Goal: Task Accomplishment & Management: Complete application form

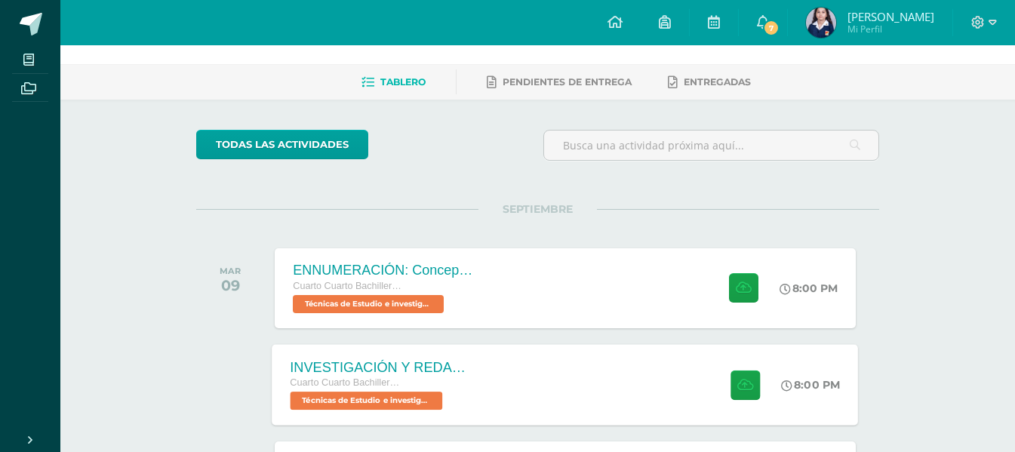
scroll to position [151, 0]
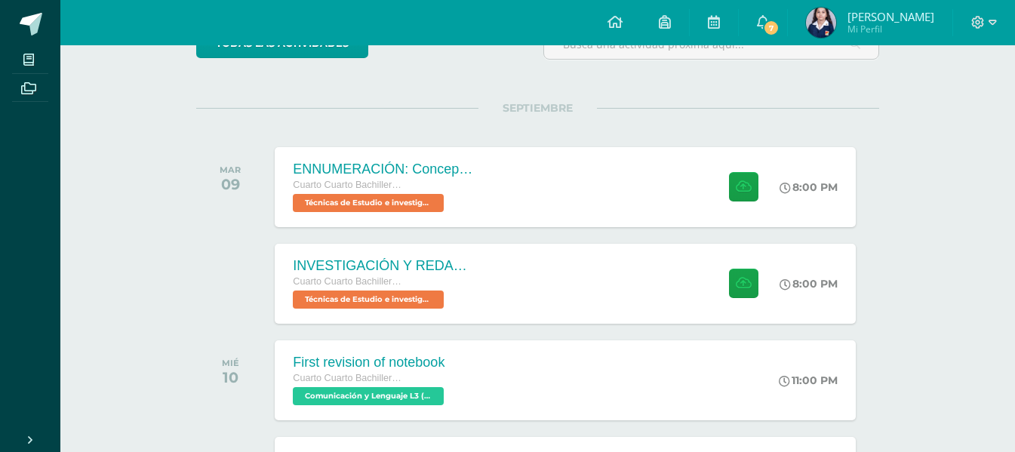
click at [922, 388] on div "Actividades recientes y próximas Tablero Pendientes de entrega Entregadas todas…" at bounding box center [537, 380] width 954 height 972
click at [499, 293] on div "INVESTIGACIÓN Y REDACCIÓN: Respuesta a preguntas. Cuarto Cuarto Bachillerato en…" at bounding box center [565, 283] width 586 height 81
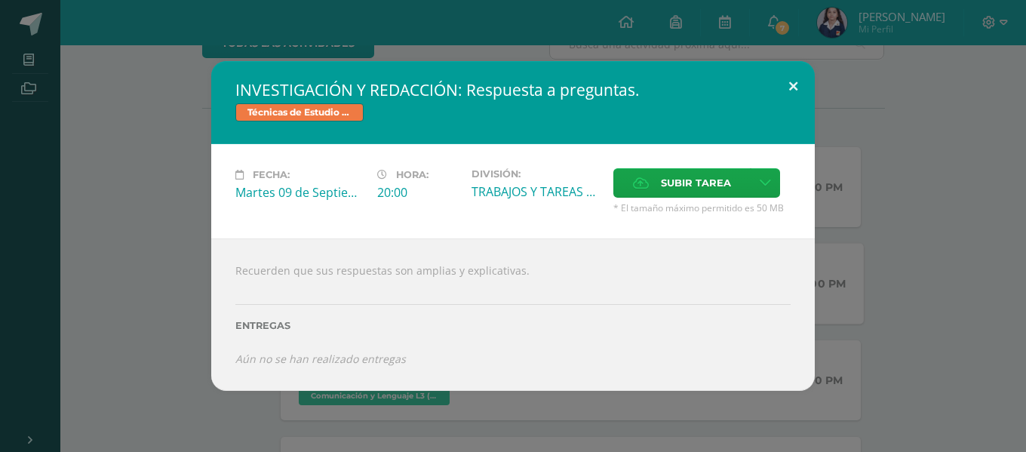
click at [791, 87] on button at bounding box center [793, 86] width 43 height 51
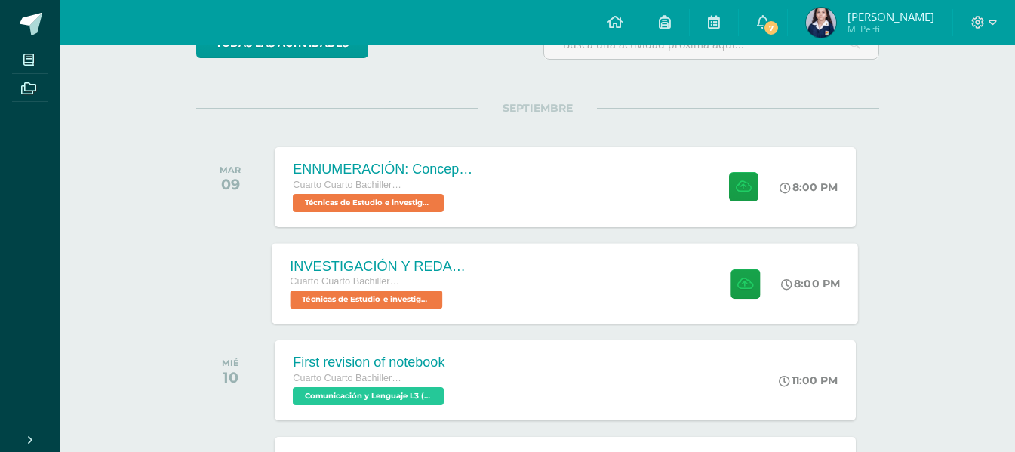
click at [559, 265] on div "INVESTIGACIÓN Y REDACCIÓN: Respuesta a preguntas. Cuarto Cuarto Bachillerato en…" at bounding box center [565, 283] width 586 height 81
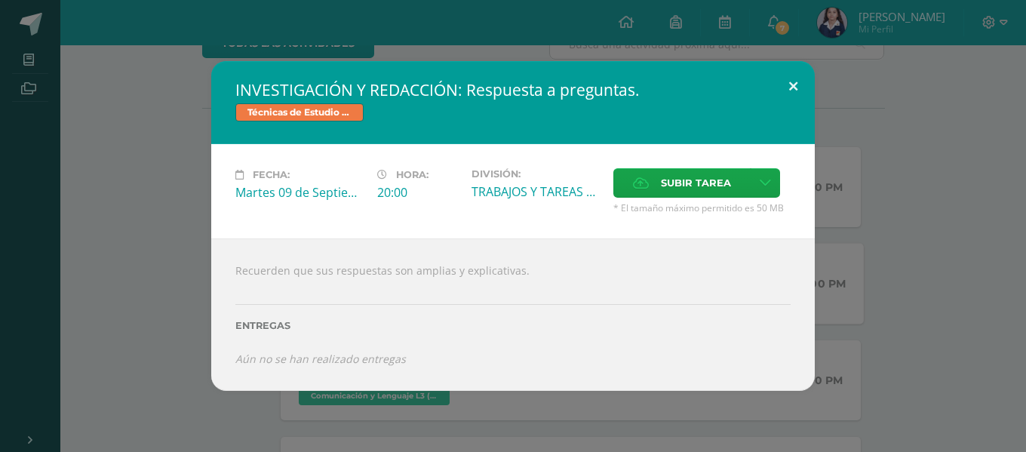
click at [786, 81] on button at bounding box center [793, 86] width 43 height 51
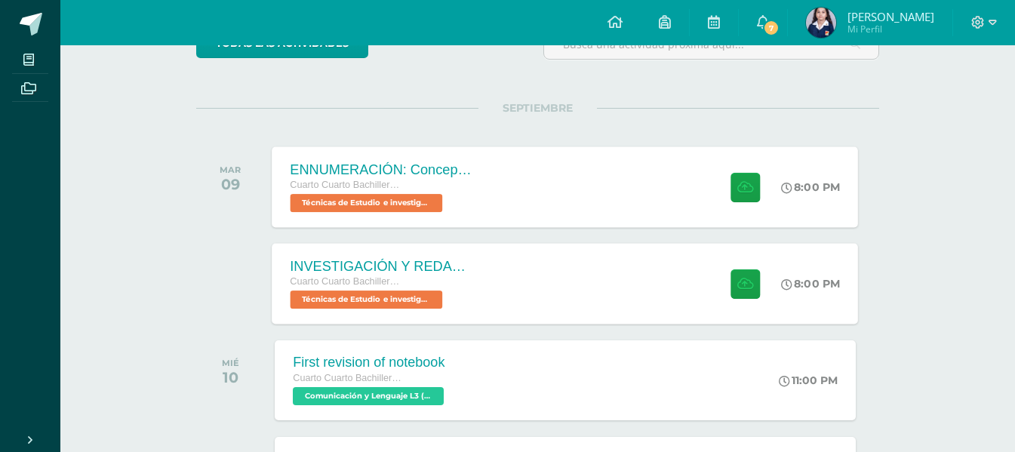
click at [600, 186] on div "ENNUMERACIÓN: Conceptos utilizados en el [PERSON_NAME]. Cuarto Cuarto Bachiller…" at bounding box center [565, 186] width 586 height 81
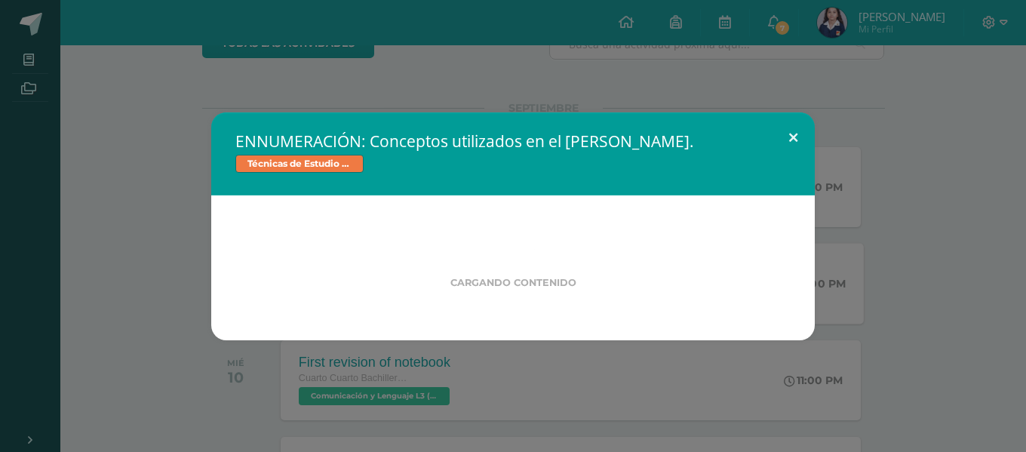
click at [790, 134] on button at bounding box center [793, 137] width 43 height 51
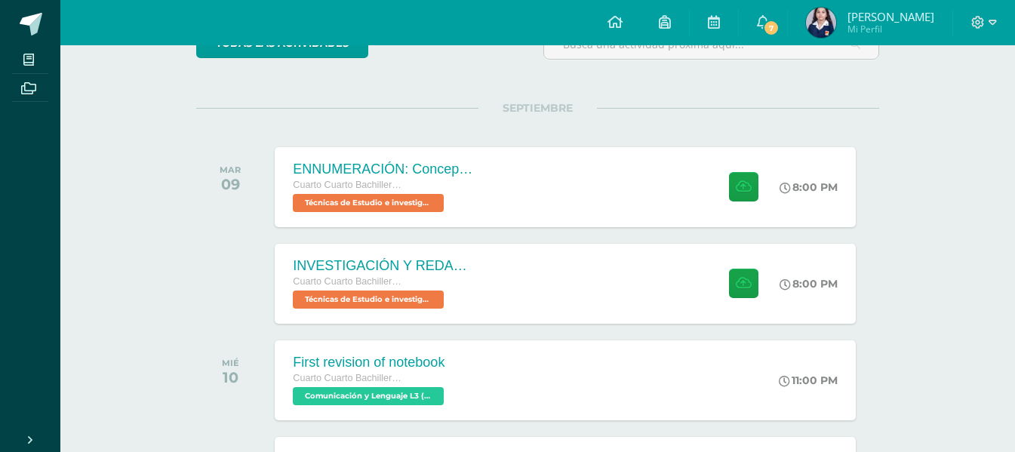
click at [565, 266] on div "INVESTIGACIÓN Y REDACCIÓN: Respuesta a preguntas. Cuarto Cuarto Bachillerato en…" at bounding box center [565, 284] width 580 height 80
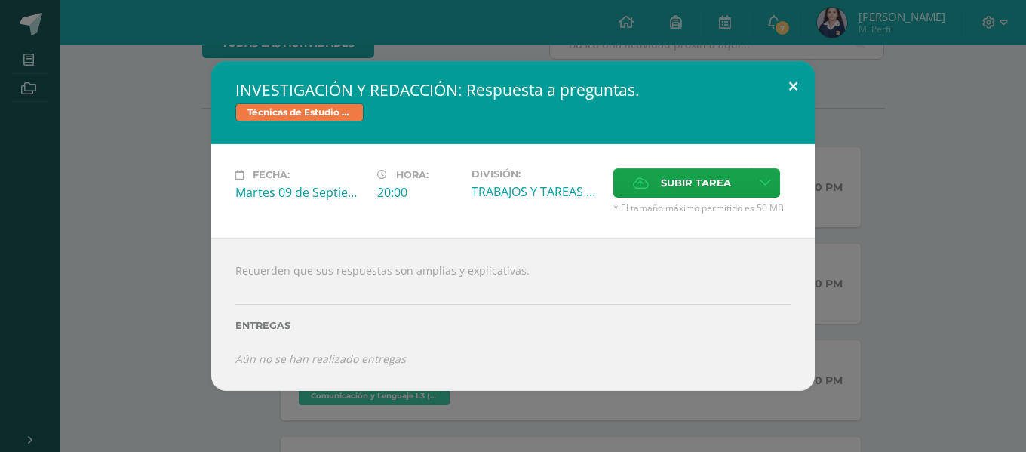
click at [794, 85] on button at bounding box center [793, 86] width 43 height 51
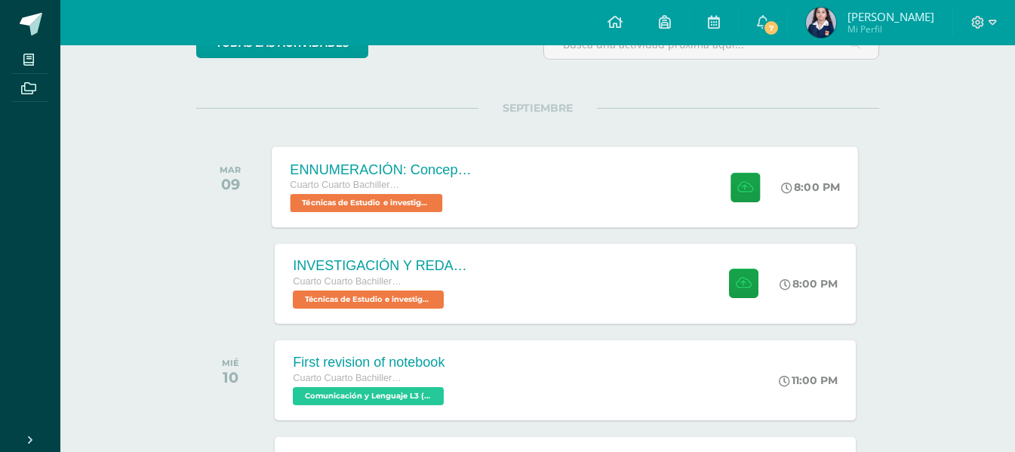
click at [553, 200] on div "ENNUMERACIÓN: Conceptos utilizados en el [PERSON_NAME]. Cuarto Cuarto Bachiller…" at bounding box center [565, 186] width 586 height 81
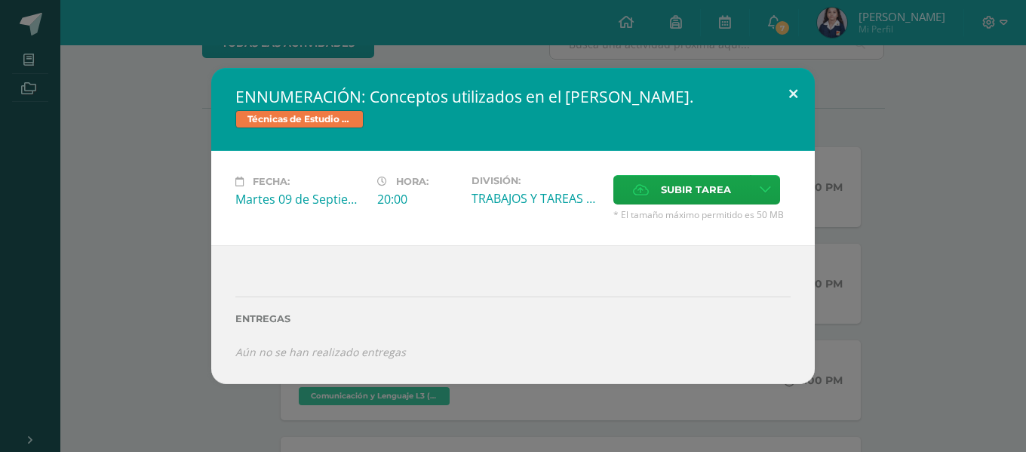
click at [787, 90] on button at bounding box center [793, 93] width 43 height 51
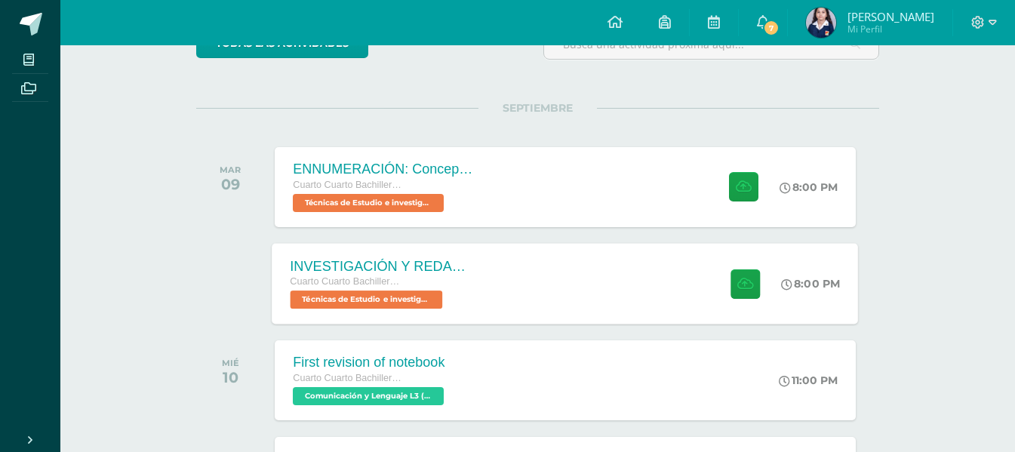
click at [616, 302] on div "INVESTIGACIÓN Y REDACCIÓN: Respuesta a preguntas. Cuarto Cuarto Bachillerato en…" at bounding box center [565, 283] width 586 height 81
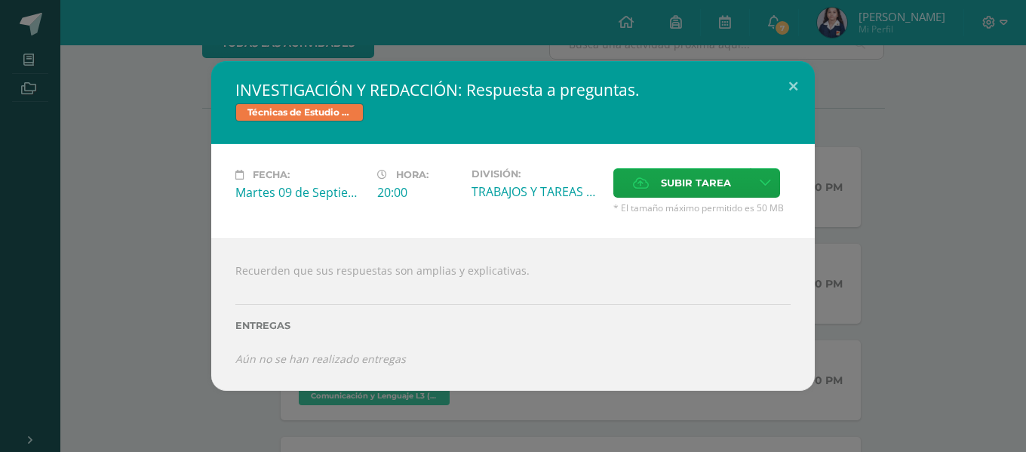
click at [999, 242] on div "INVESTIGACIÓN Y REDACCIÓN: Respuesta a preguntas. Técnicas de Estudio e investi…" at bounding box center [513, 226] width 1014 height 330
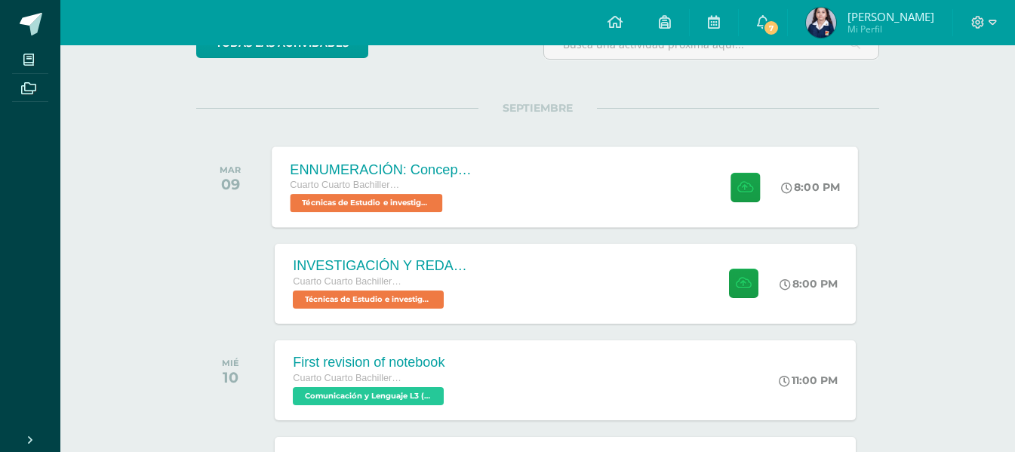
click at [471, 194] on div "Cuarto Cuarto Bachillerato en Ciencias y Letras con Orientación en Computación …" at bounding box center [381, 194] width 183 height 35
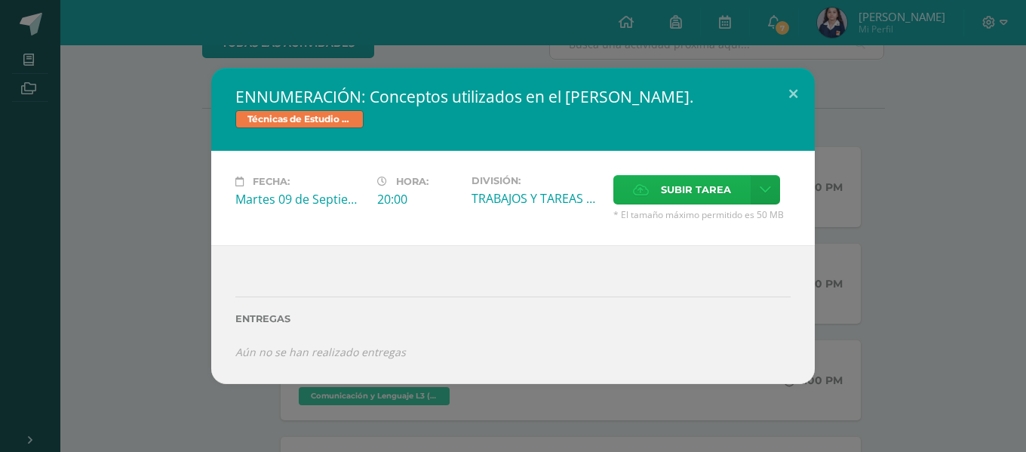
click at [695, 186] on span "Subir tarea" at bounding box center [696, 190] width 70 height 28
click at [0, 0] on input "Subir tarea" at bounding box center [0, 0] width 0 height 0
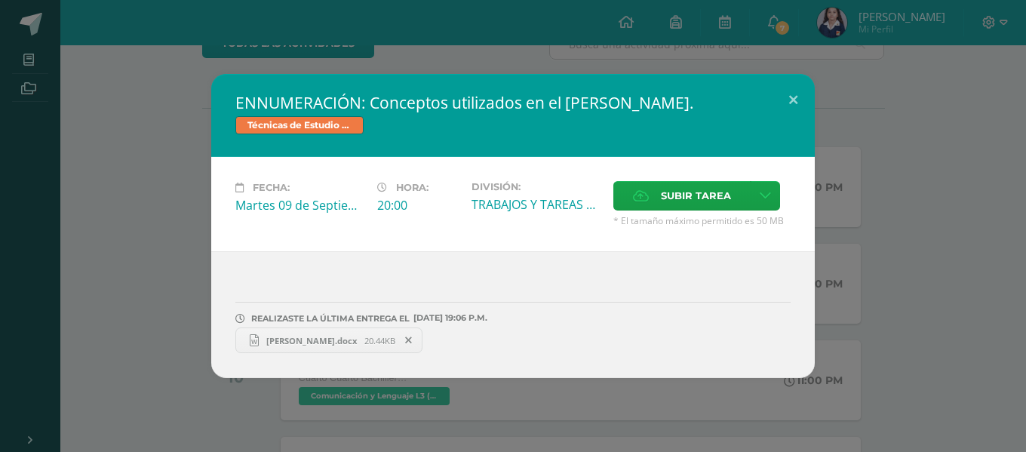
click at [299, 339] on span "[PERSON_NAME].docx" at bounding box center [312, 340] width 106 height 11
click at [785, 107] on button at bounding box center [793, 99] width 43 height 51
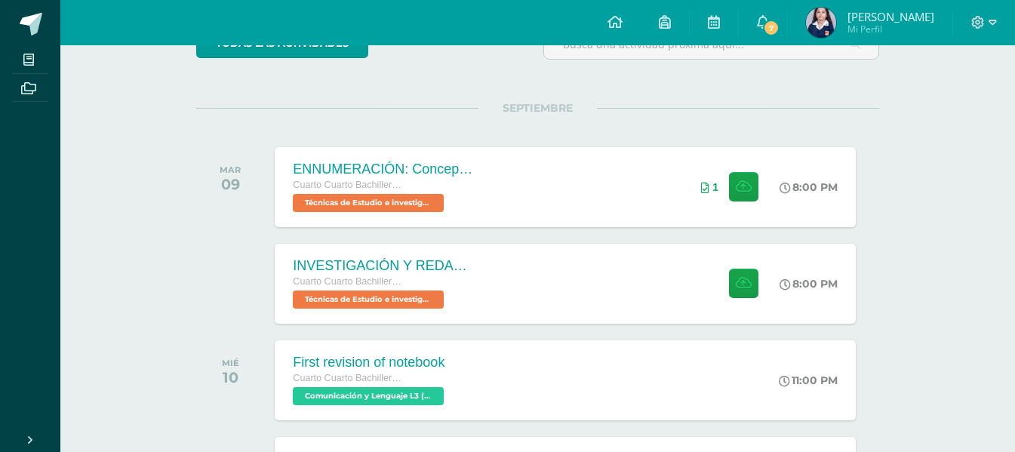
click at [582, 281] on div "INVESTIGACIÓN Y REDACCIÓN: Respuesta a preguntas. Cuarto Cuarto Bachillerato en…" at bounding box center [565, 284] width 580 height 80
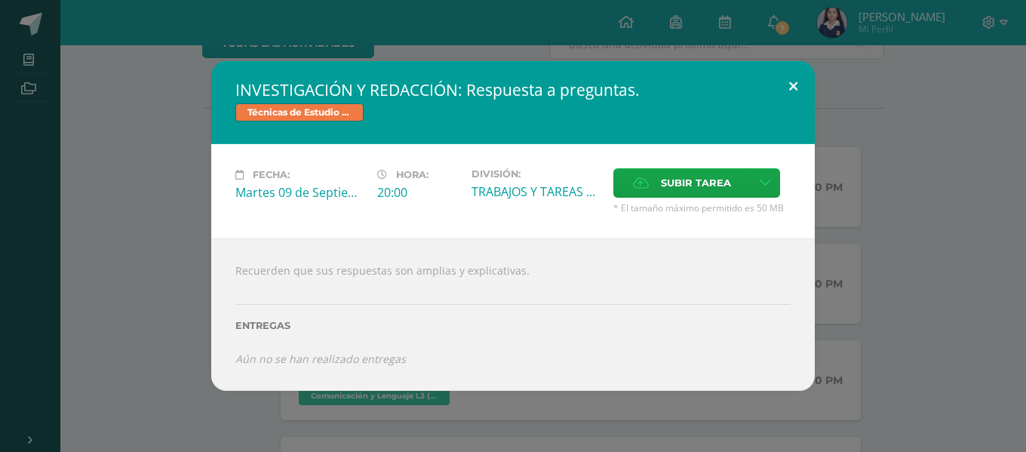
click at [785, 91] on button at bounding box center [793, 86] width 43 height 51
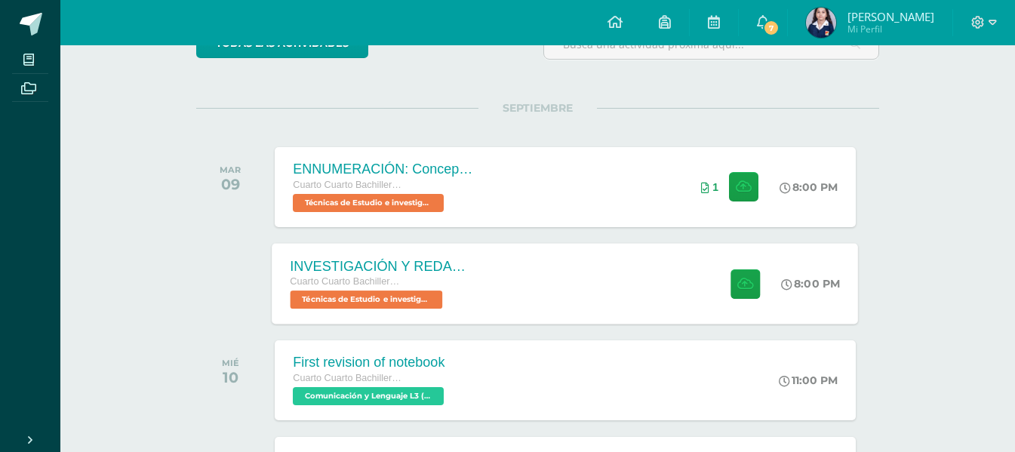
click at [488, 266] on div "INVESTIGACIÓN Y REDACCIÓN: Respuesta a preguntas. Cuarto Cuarto Bachillerato en…" at bounding box center [382, 283] width 220 height 81
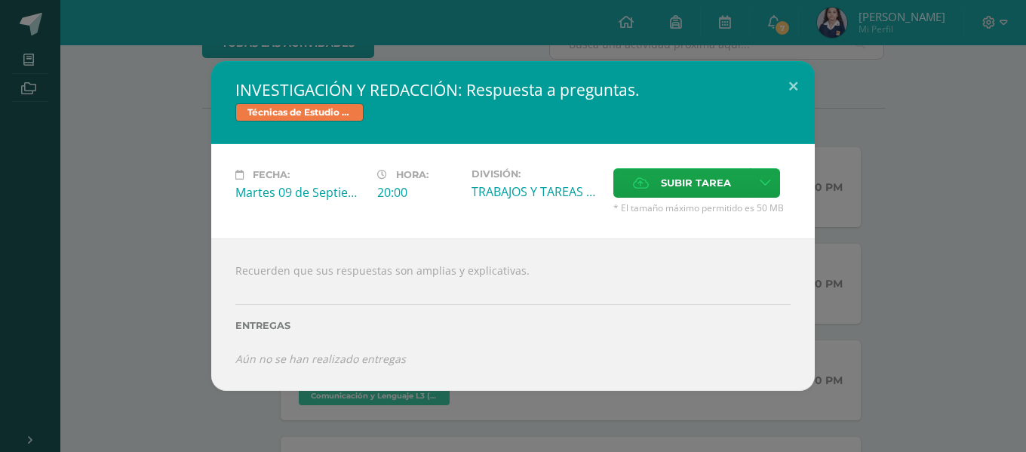
drag, startPoint x: 644, startPoint y: 91, endPoint x: 479, endPoint y: 97, distance: 165.3
click at [530, 110] on div "INVESTIGACIÓN Y REDACCIÓN: Respuesta a preguntas. Técnicas de Estudio e investi…" at bounding box center [512, 102] width 603 height 83
click at [921, 335] on div "INVESTIGACIÓN Y REDACCIÓN: Respuesta a preguntas. Técnicas de Estudio e investi…" at bounding box center [513, 226] width 1014 height 330
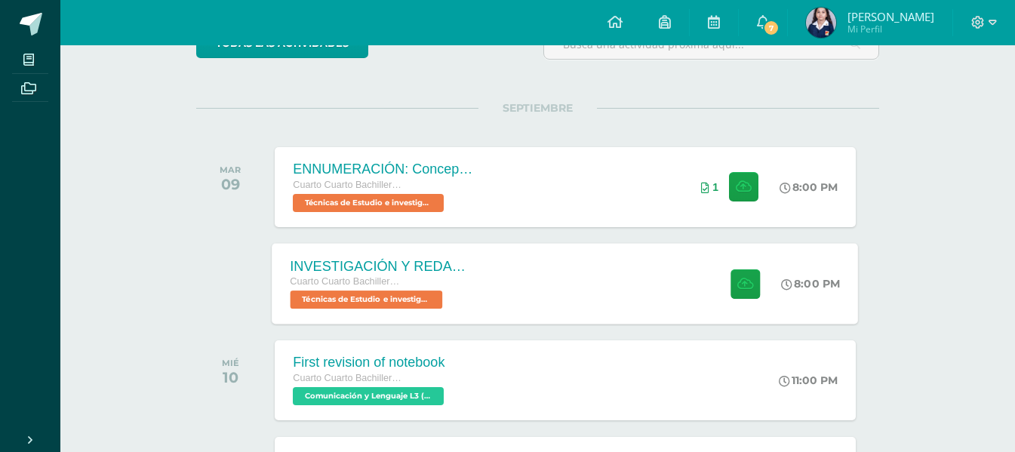
click at [644, 309] on div "INVESTIGACIÓN Y REDACCIÓN: Respuesta a preguntas. Cuarto Cuarto Bachillerato en…" at bounding box center [565, 283] width 586 height 81
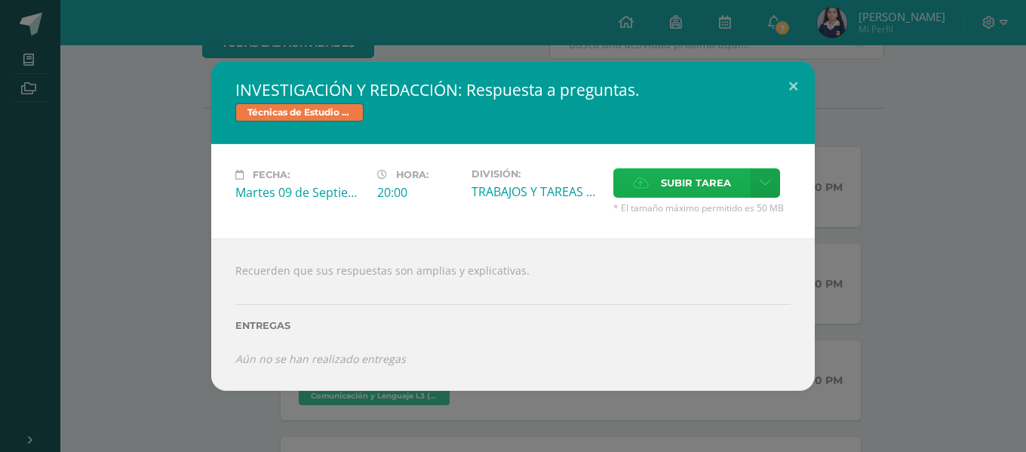
click at [701, 182] on span "Subir tarea" at bounding box center [696, 183] width 70 height 28
click at [0, 0] on input "Subir tarea" at bounding box center [0, 0] width 0 height 0
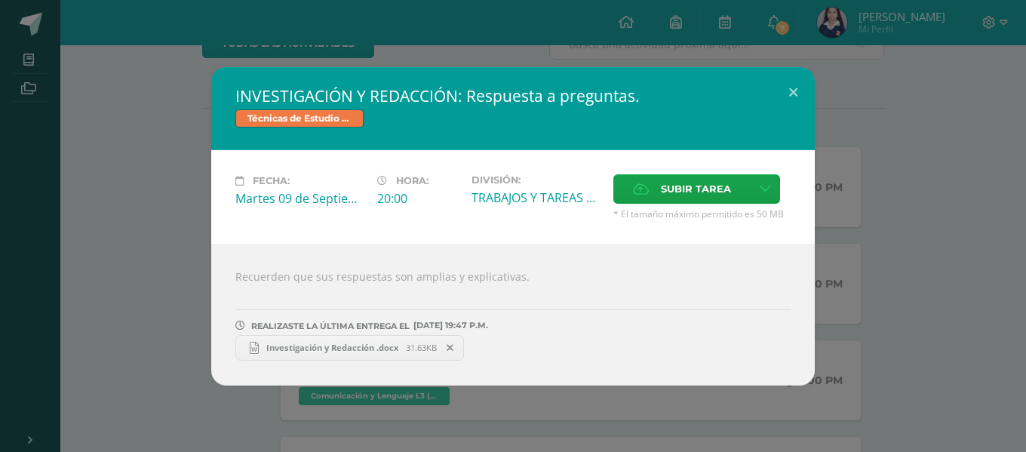
click at [969, 260] on div "INVESTIGACIÓN Y REDACCIÓN: Respuesta a preguntas. Técnicas de Estudio e investi…" at bounding box center [513, 226] width 1014 height 318
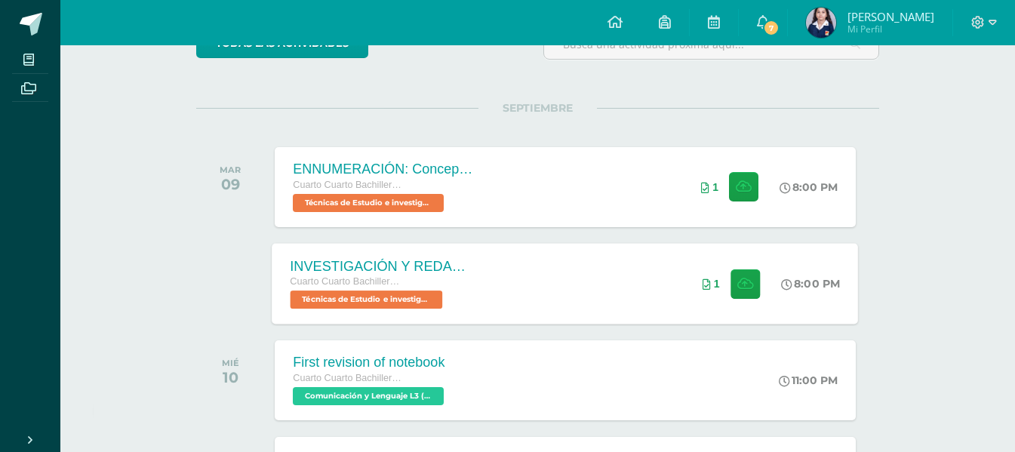
click at [594, 281] on div "INVESTIGACIÓN Y REDACCIÓN: Respuesta a preguntas. Cuarto Cuarto Bachillerato en…" at bounding box center [565, 283] width 586 height 81
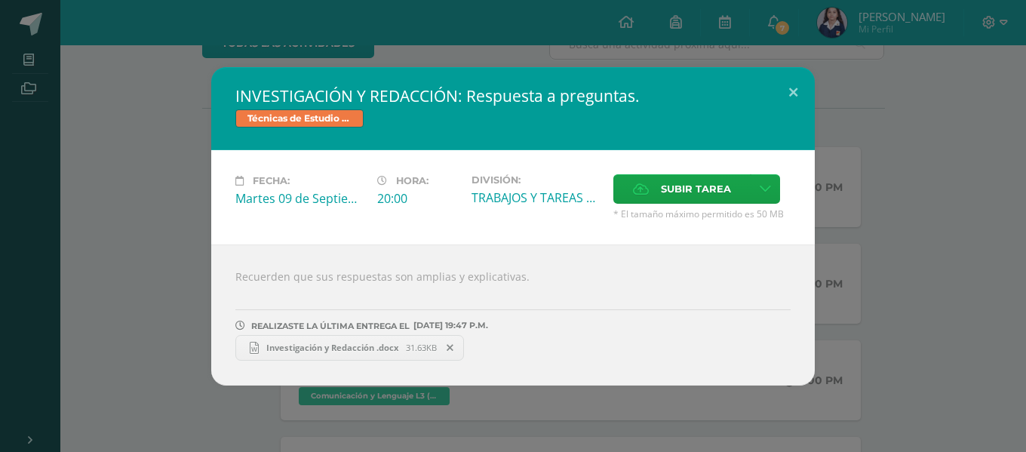
click at [935, 271] on div "INVESTIGACIÓN Y REDACCIÓN: Respuesta a preguntas. Técnicas de Estudio e investi…" at bounding box center [513, 226] width 1014 height 318
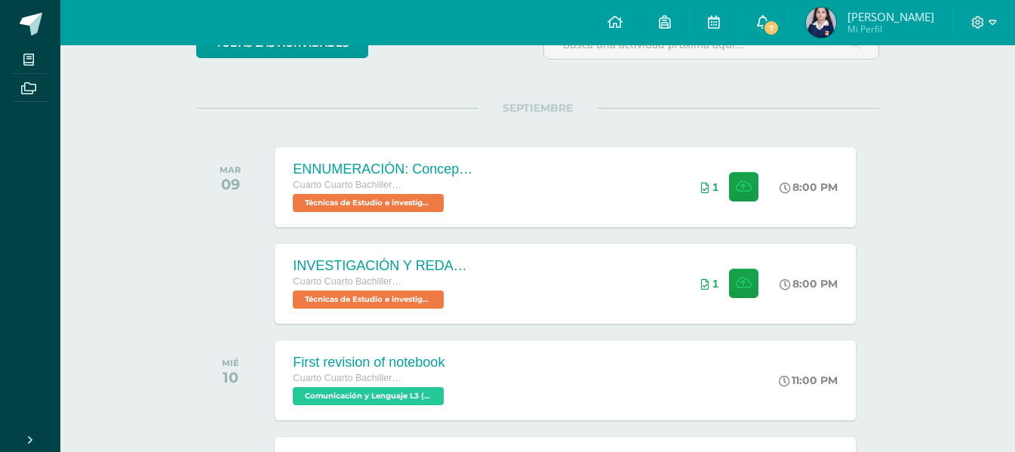
click at [779, 22] on span "7" at bounding box center [771, 28] width 17 height 17
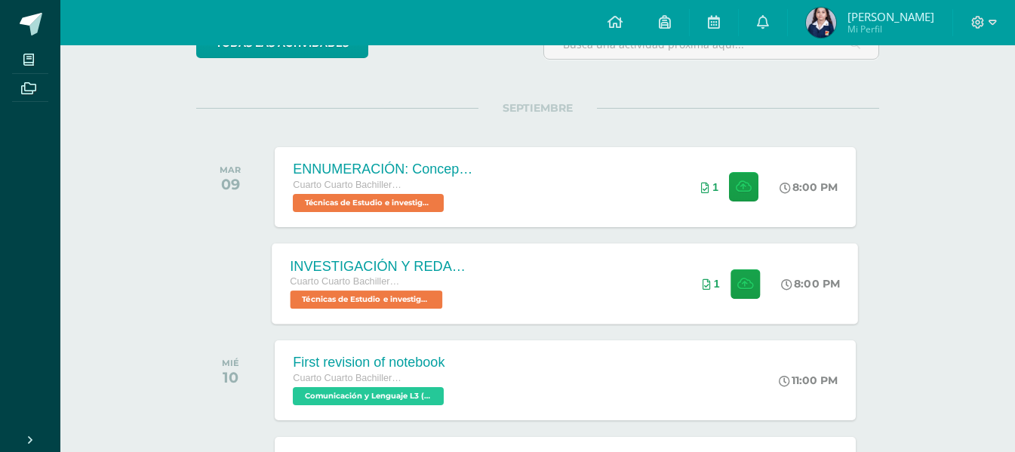
click at [642, 266] on div "INVESTIGACIÓN Y REDACCIÓN: Respuesta a preguntas. Cuarto Cuarto Bachillerato en…" at bounding box center [565, 283] width 586 height 81
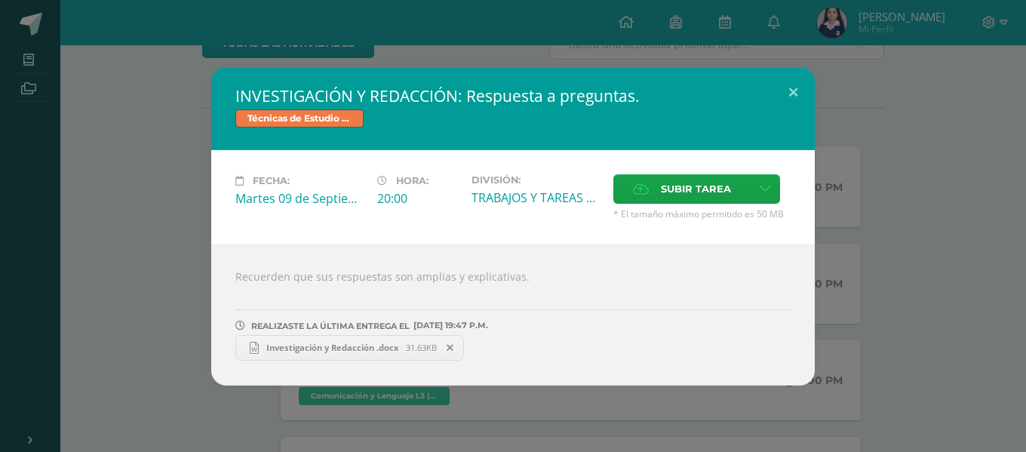
click at [888, 253] on div "INVESTIGACIÓN Y REDACCIÓN: Respuesta a preguntas. Técnicas de Estudio e investi…" at bounding box center [513, 226] width 1014 height 318
